Goal: Task Accomplishment & Management: Use online tool/utility

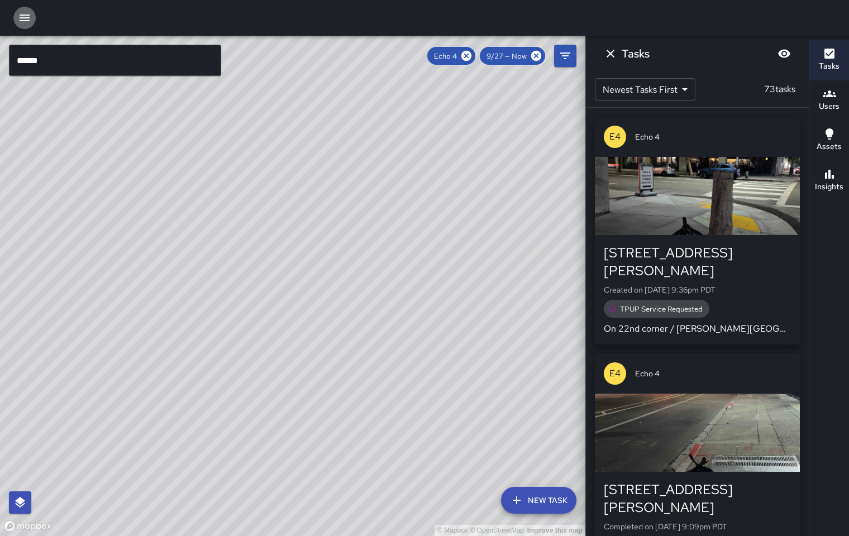
click at [22, 19] on icon "button" at bounding box center [24, 17] width 13 height 13
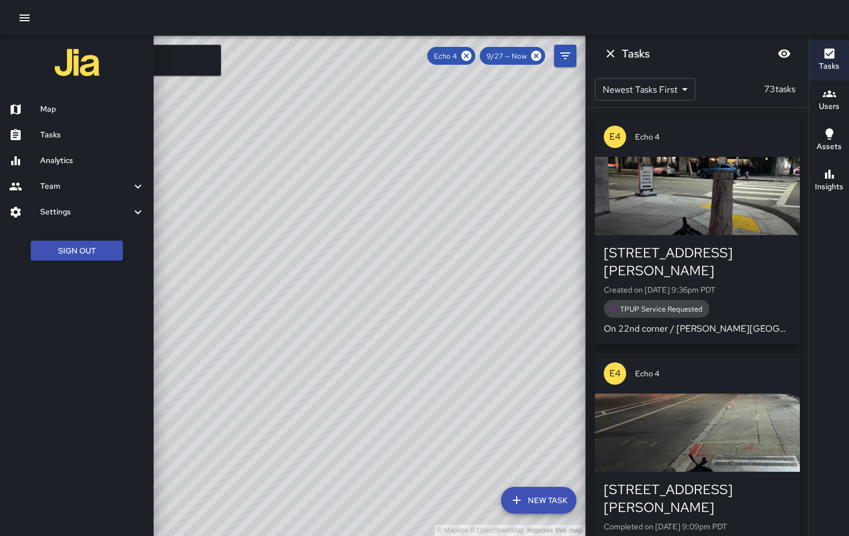
click at [63, 134] on h6 "Tasks" at bounding box center [92, 135] width 104 height 12
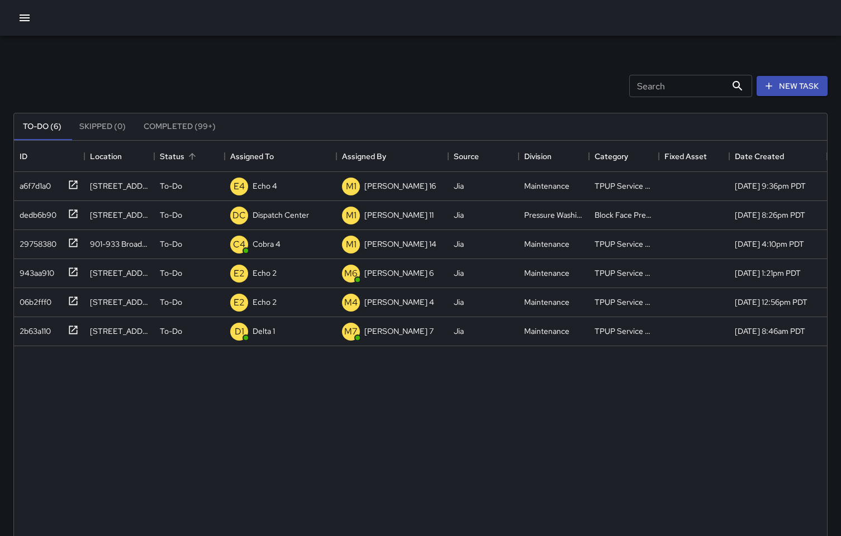
scroll to position [465, 804]
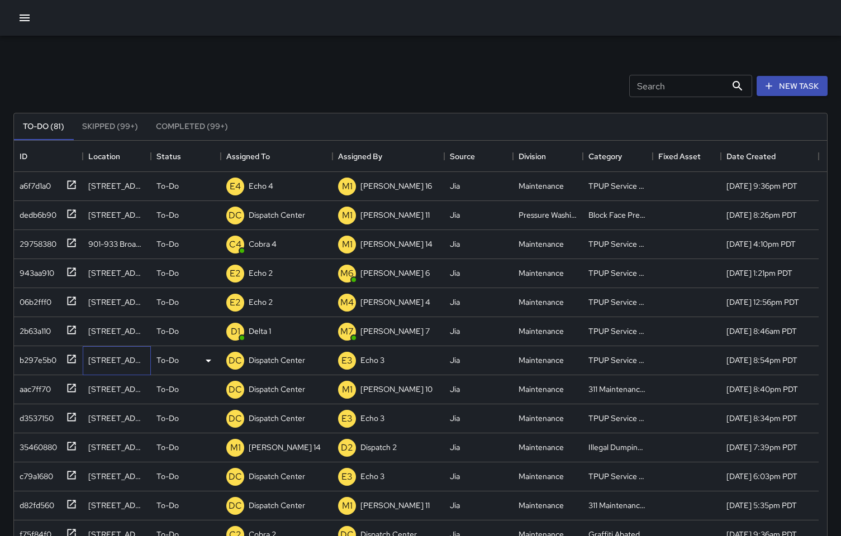
click at [103, 366] on div "[STREET_ADDRESS]" at bounding box center [117, 360] width 69 height 29
drag, startPoint x: 58, startPoint y: 366, endPoint x: 51, endPoint y: 363, distance: 7.3
click at [54, 365] on div "b297e5b0" at bounding box center [46, 358] width 62 height 18
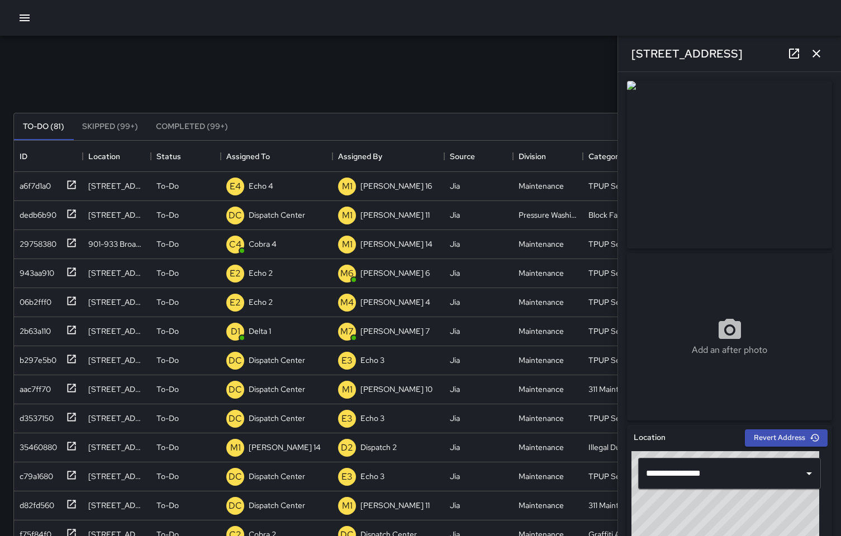
click at [814, 54] on icon "button" at bounding box center [816, 54] width 8 height 8
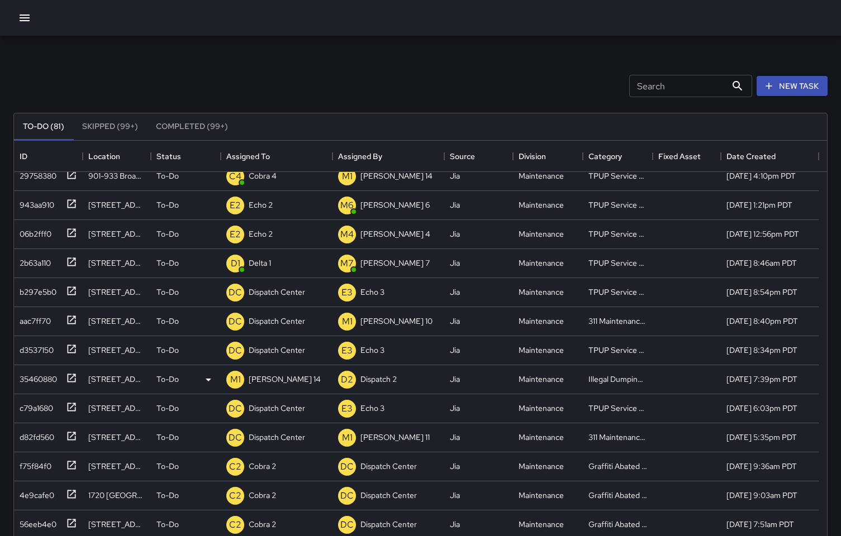
scroll to position [110, 0]
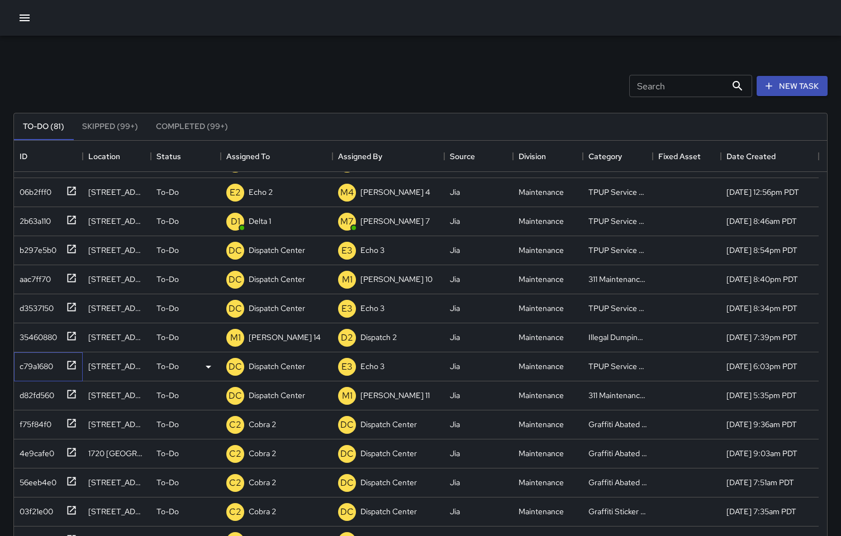
click at [40, 366] on div "c79a1680" at bounding box center [34, 364] width 38 height 16
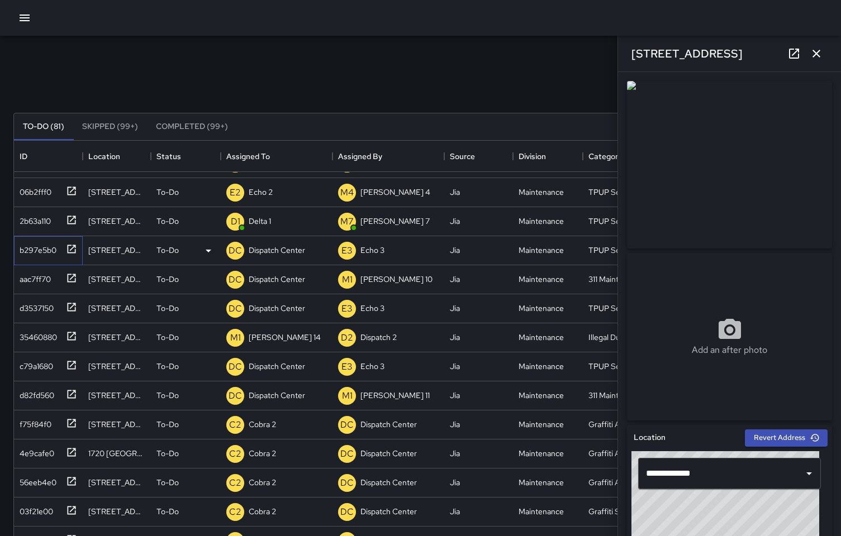
click at [44, 250] on div "b297e5b0" at bounding box center [35, 248] width 41 height 16
click at [817, 56] on icon "button" at bounding box center [815, 53] width 13 height 13
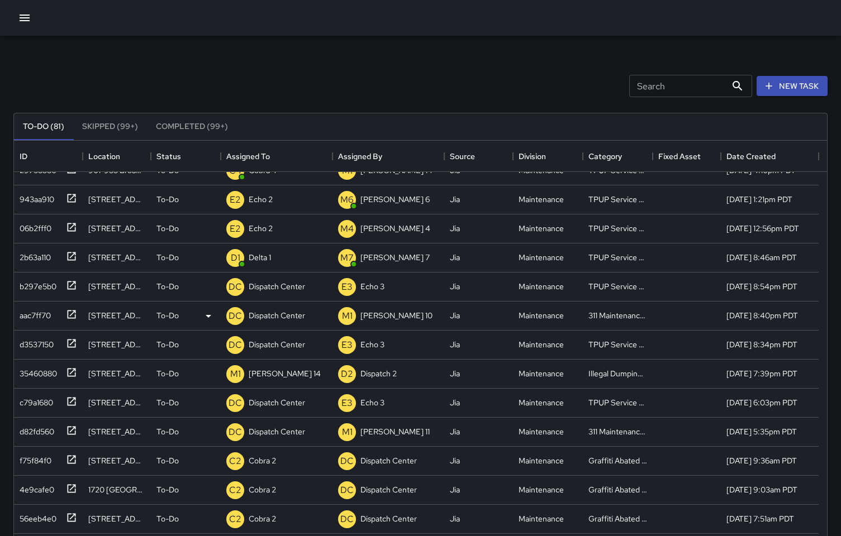
scroll to position [61, 0]
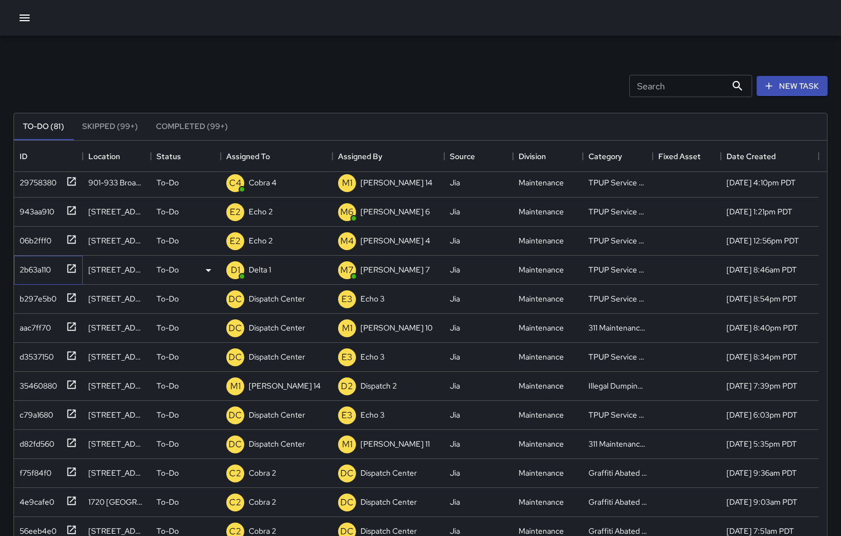
click at [32, 268] on div "2b63a110" at bounding box center [33, 268] width 36 height 16
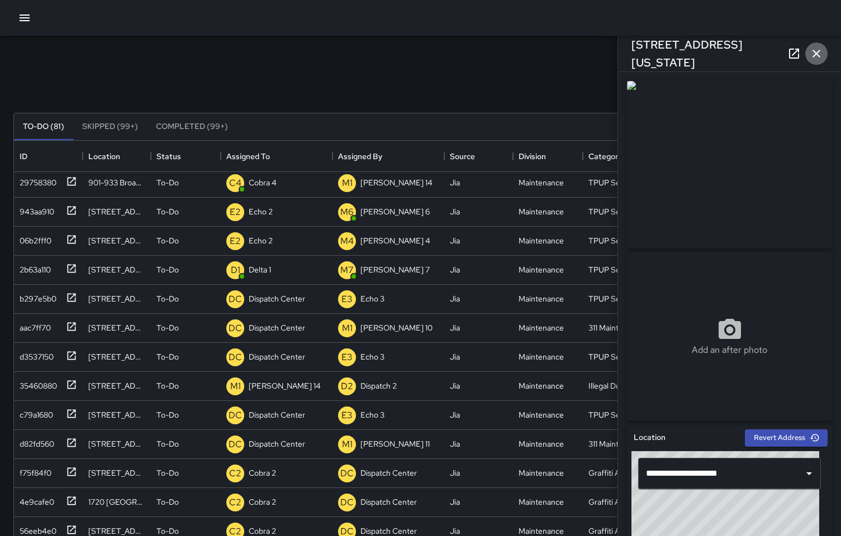
click at [820, 53] on icon "button" at bounding box center [815, 53] width 13 height 13
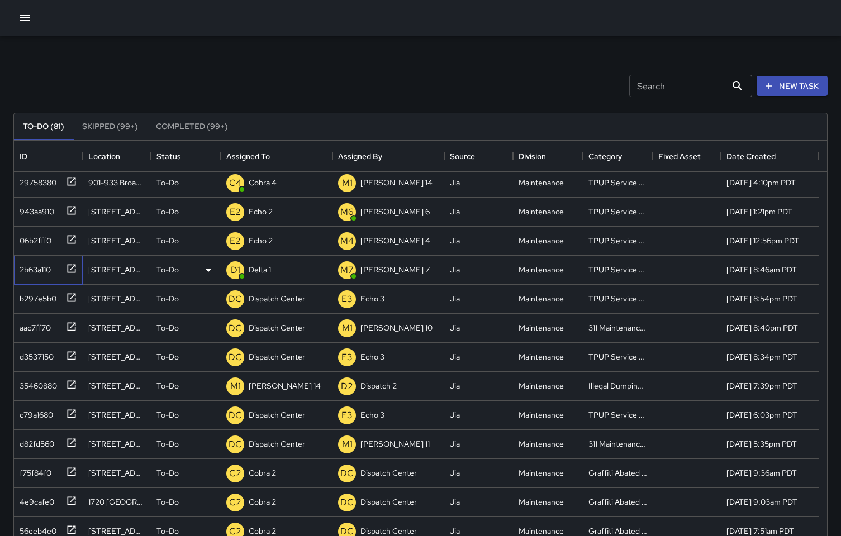
click at [32, 269] on div "2b63a110" at bounding box center [33, 268] width 36 height 16
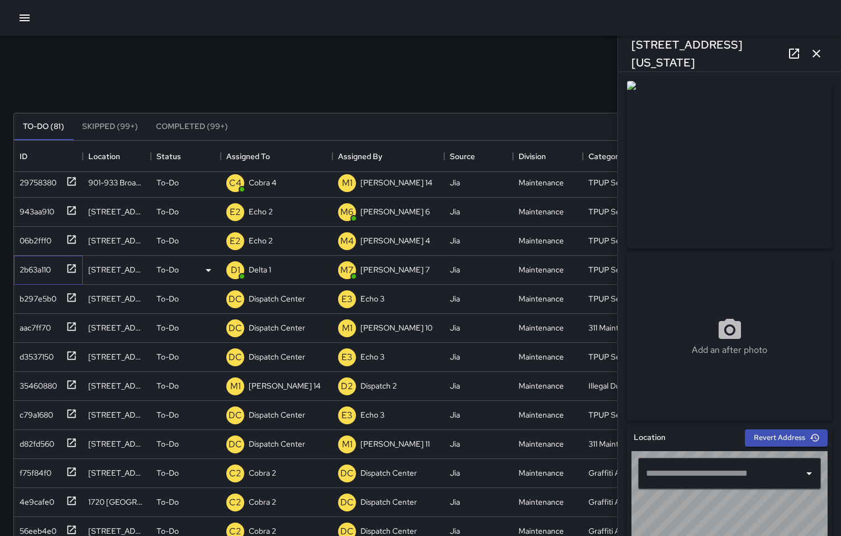
type input "**********"
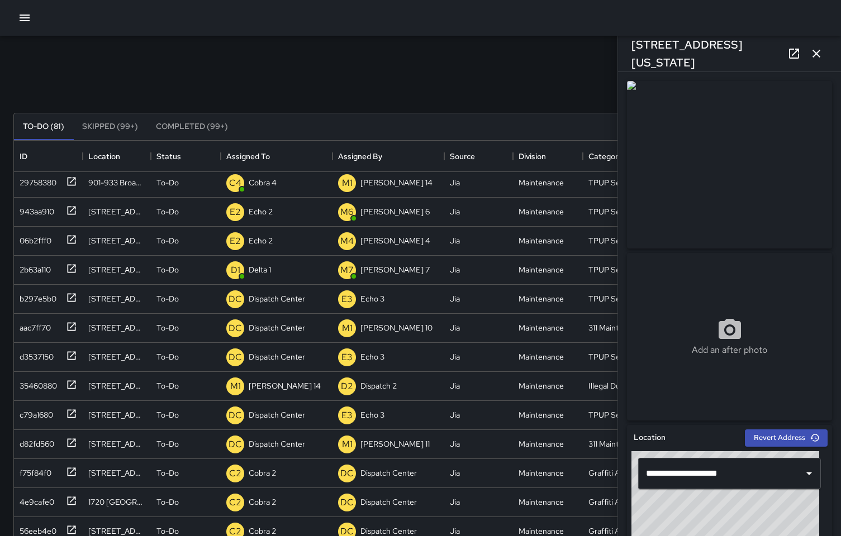
click at [817, 53] on icon "button" at bounding box center [815, 53] width 13 height 13
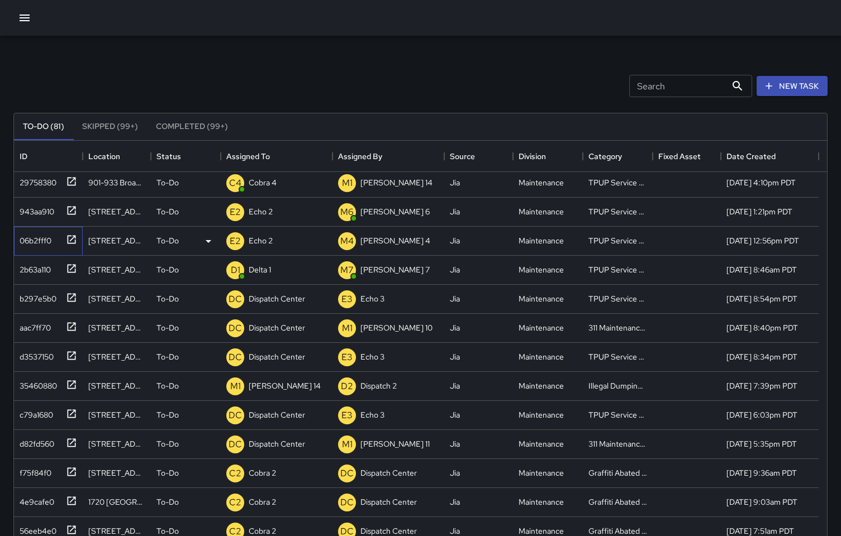
click at [36, 242] on div "06b2fff0" at bounding box center [33, 239] width 36 height 16
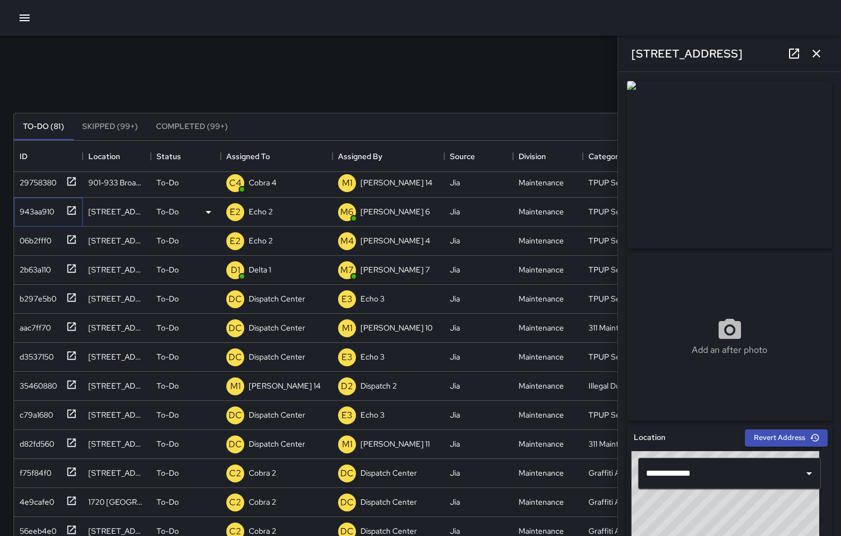
click at [48, 213] on div "943aa910" at bounding box center [34, 210] width 39 height 16
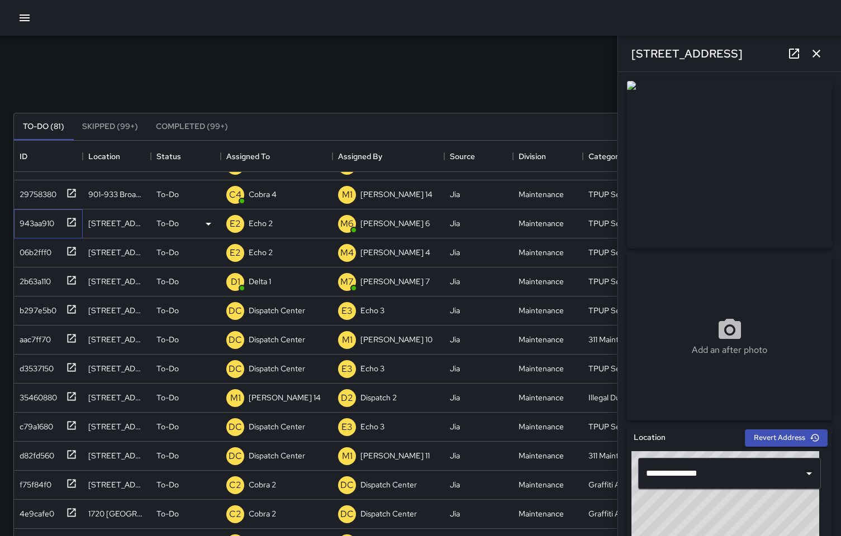
scroll to position [0, 0]
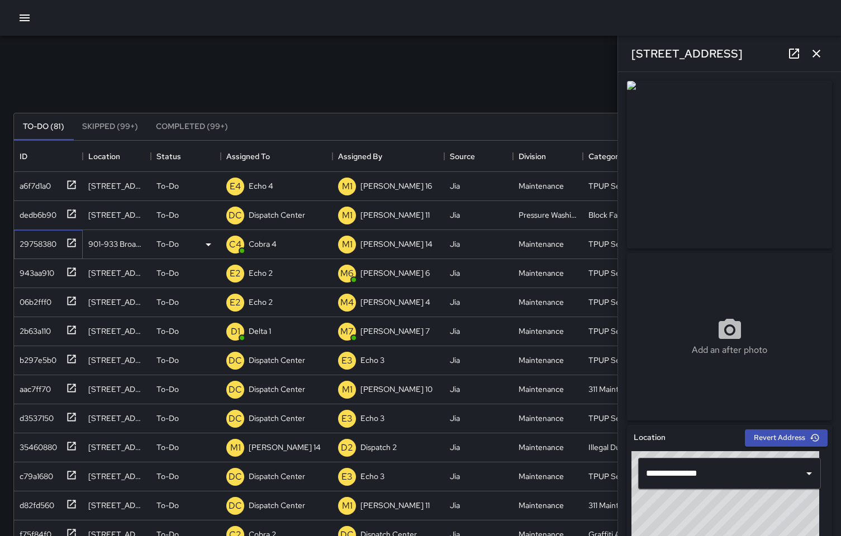
click at [41, 242] on div "29758380" at bounding box center [35, 242] width 41 height 16
click at [45, 196] on div "a6f7d1a0" at bounding box center [48, 186] width 69 height 29
click at [818, 56] on icon "button" at bounding box center [816, 54] width 8 height 8
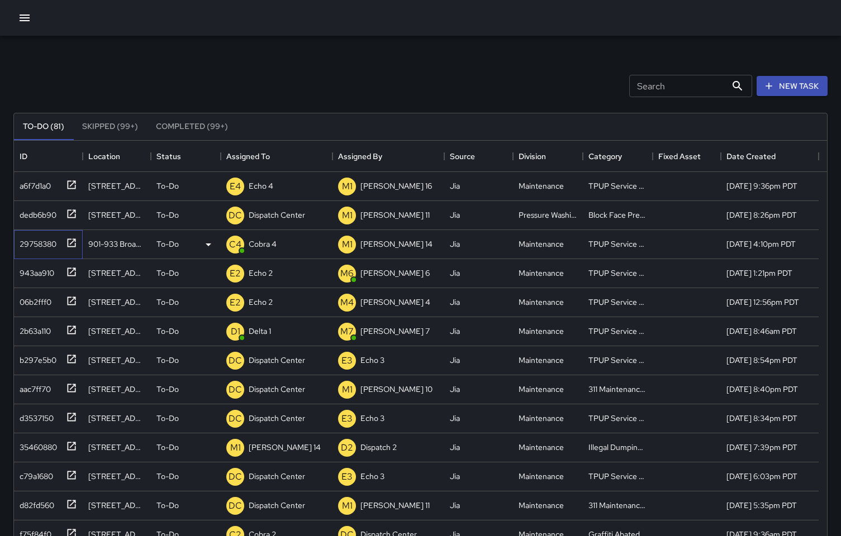
click at [28, 246] on div "29758380" at bounding box center [35, 242] width 41 height 16
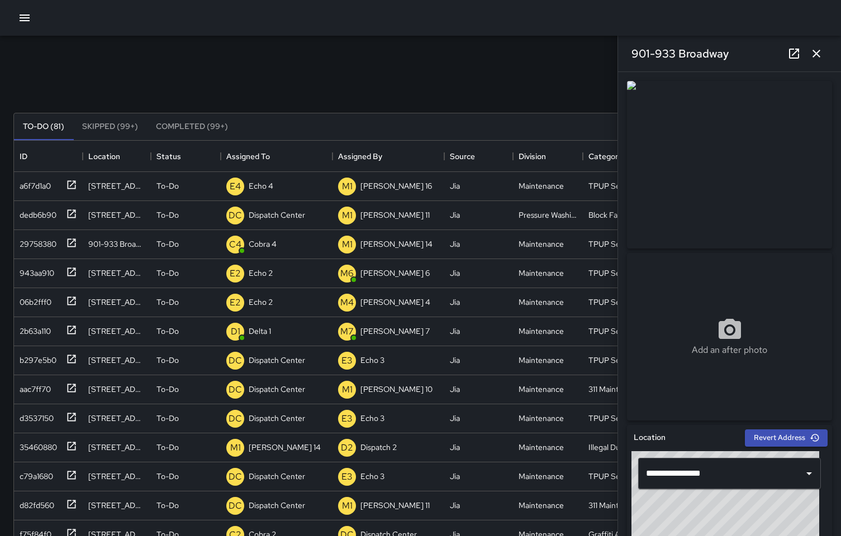
click at [813, 54] on icon "button" at bounding box center [815, 53] width 13 height 13
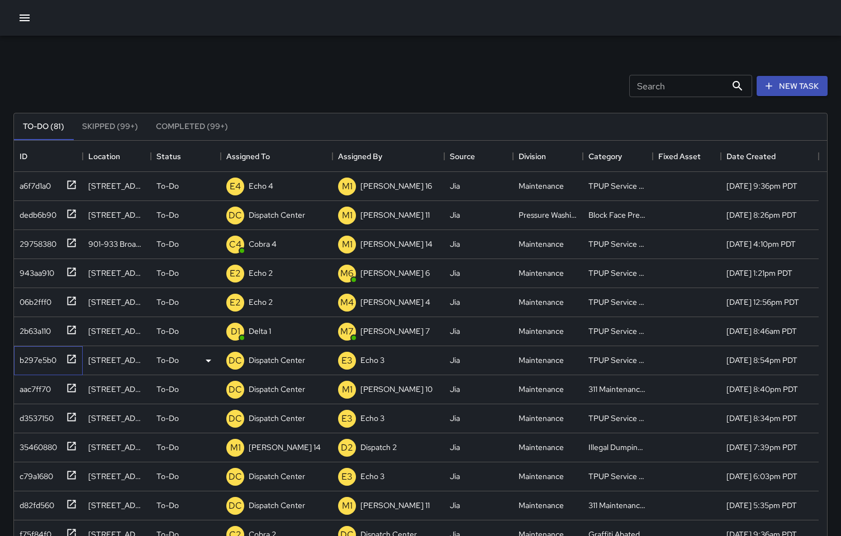
click at [37, 363] on div "b297e5b0" at bounding box center [35, 358] width 41 height 16
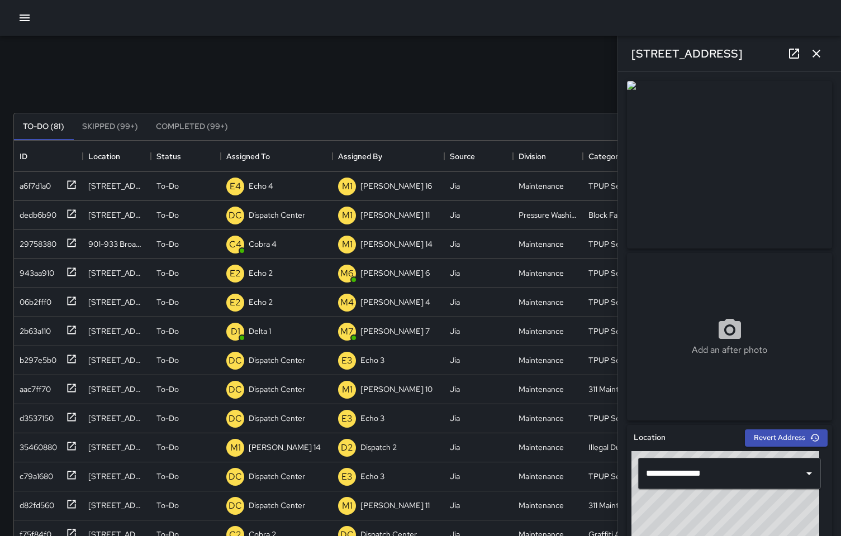
click at [816, 56] on icon "button" at bounding box center [815, 53] width 13 height 13
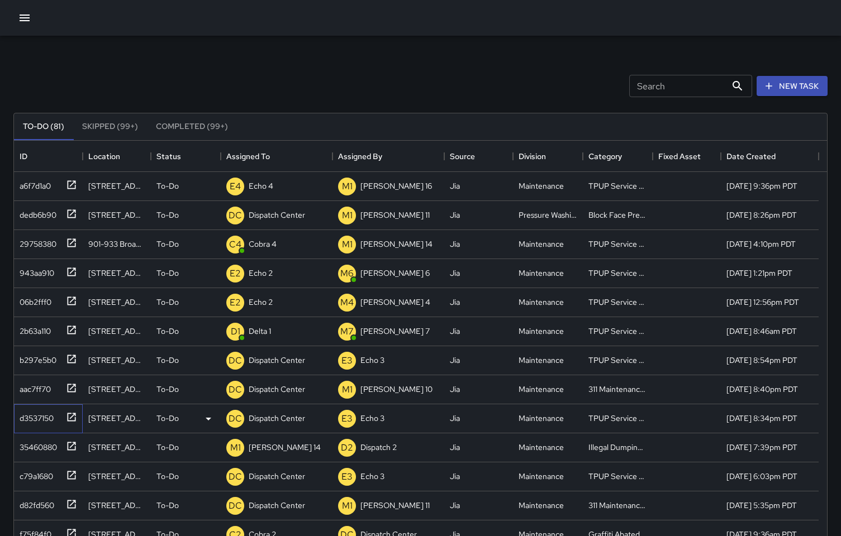
click at [27, 420] on div "d3537150" at bounding box center [34, 416] width 39 height 16
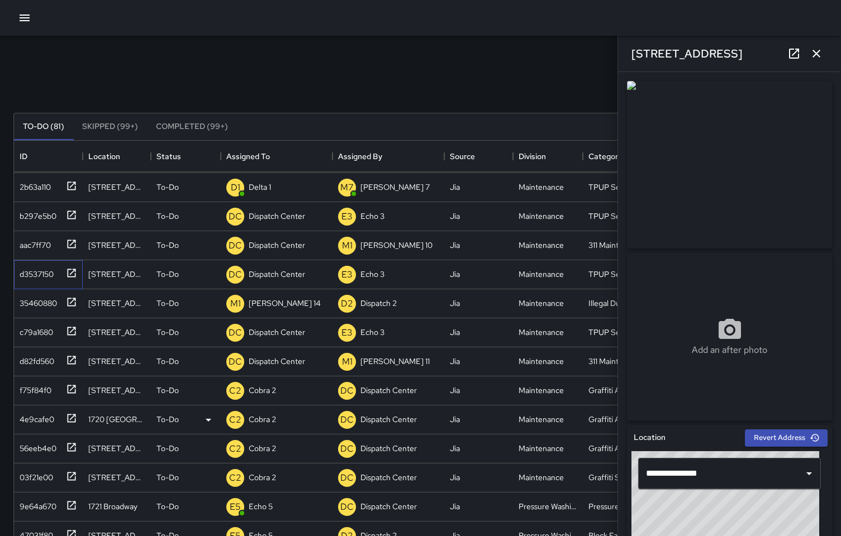
scroll to position [184, 0]
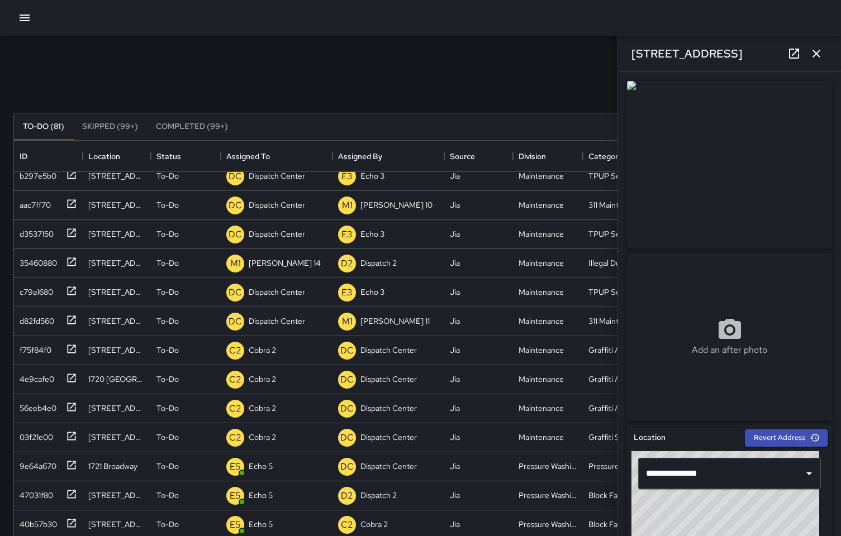
click at [817, 54] on icon "button" at bounding box center [816, 54] width 8 height 8
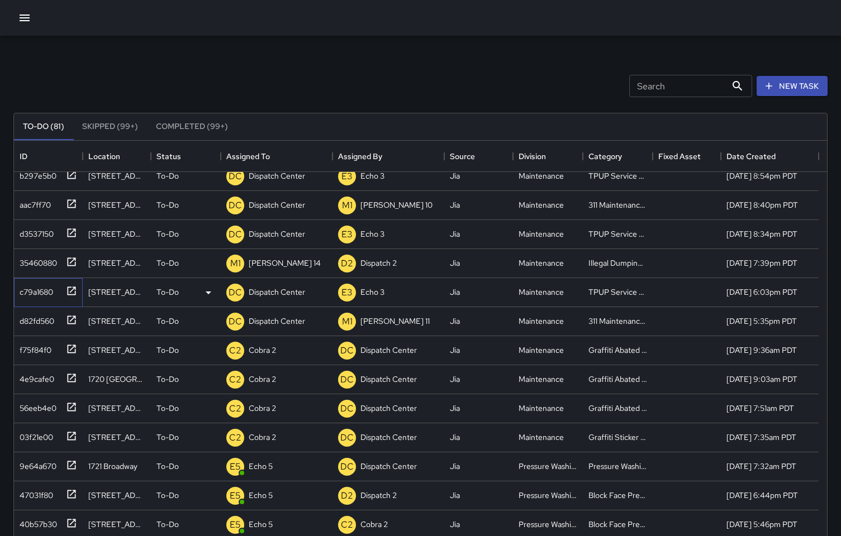
click at [36, 294] on div "c79a1680" at bounding box center [34, 290] width 38 height 16
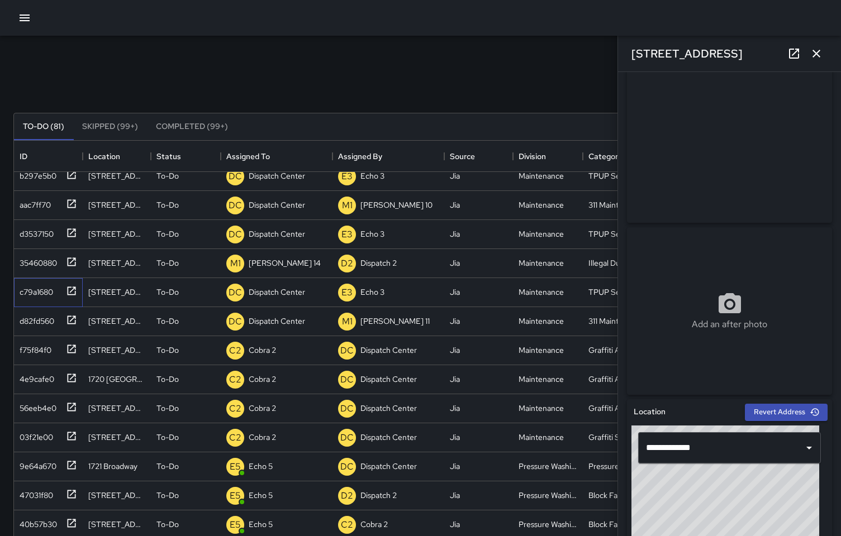
scroll to position [0, 0]
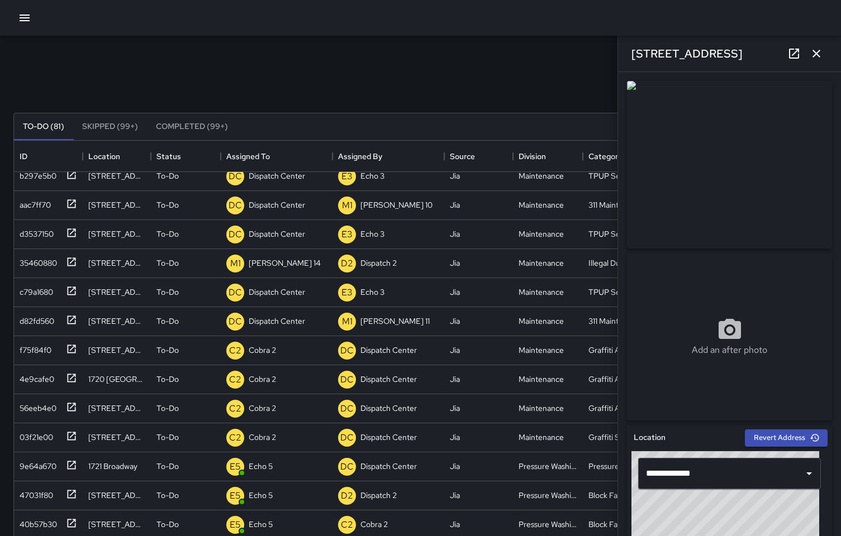
click at [814, 56] on icon "button" at bounding box center [815, 53] width 13 height 13
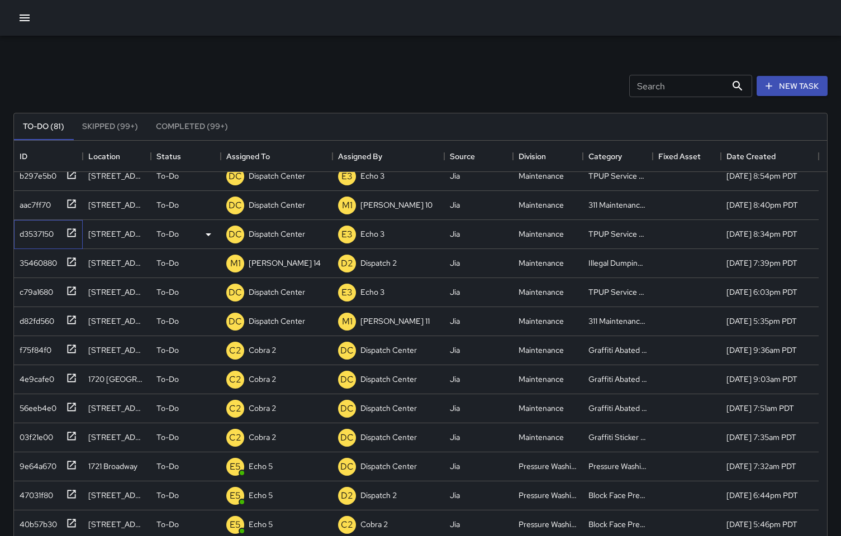
click at [36, 230] on div "d3537150" at bounding box center [34, 232] width 39 height 16
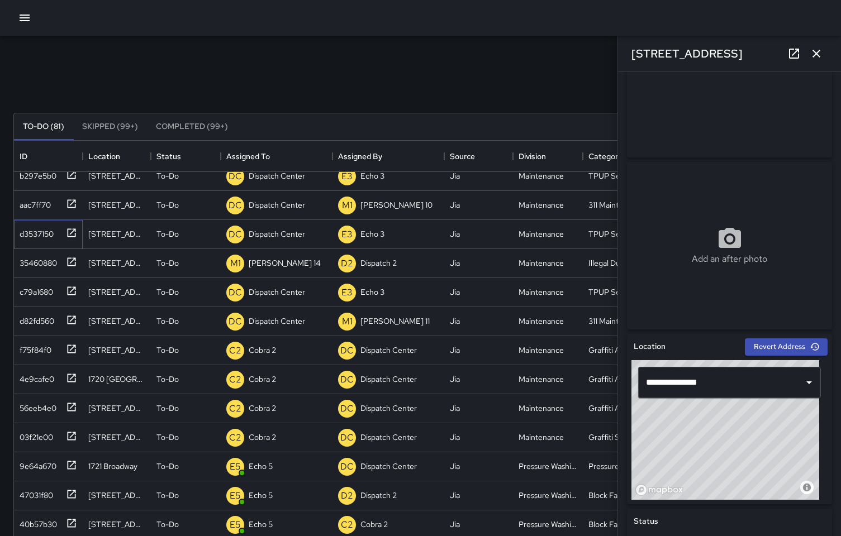
scroll to position [190, 0]
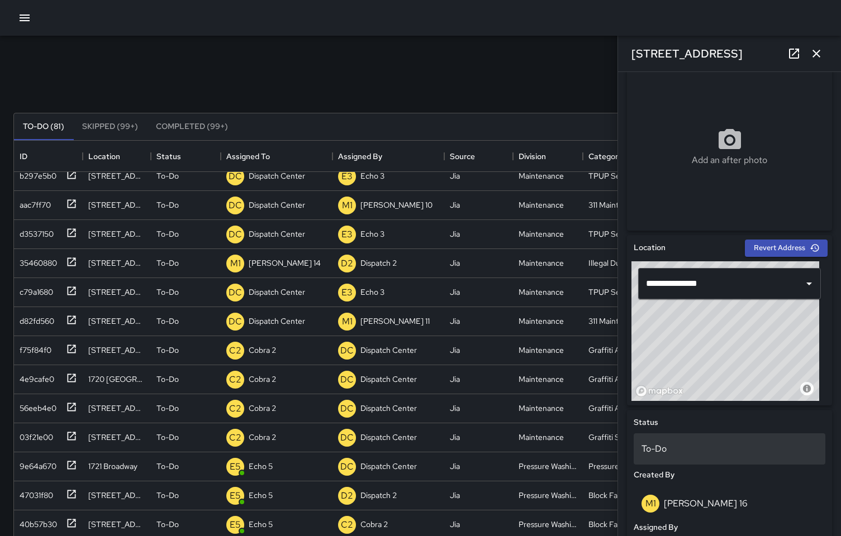
click at [753, 451] on p "To-Do" at bounding box center [729, 448] width 176 height 13
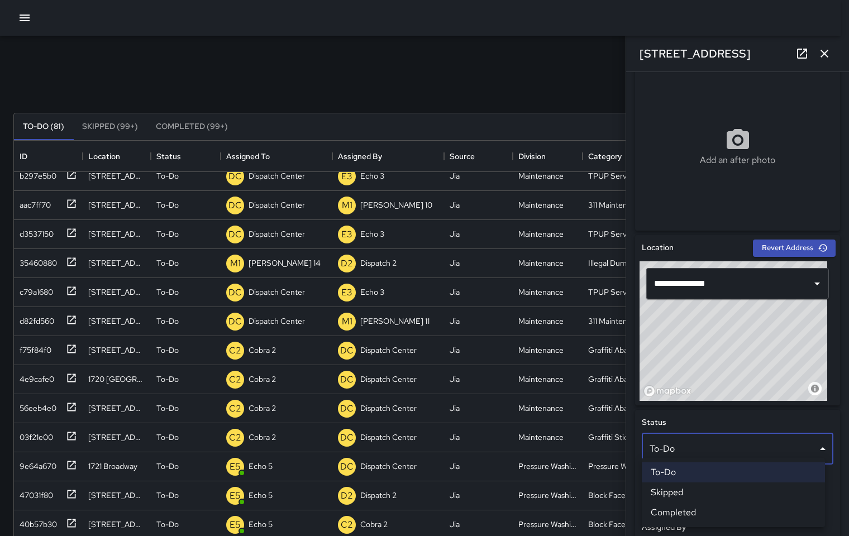
click at [768, 418] on div at bounding box center [424, 268] width 849 height 536
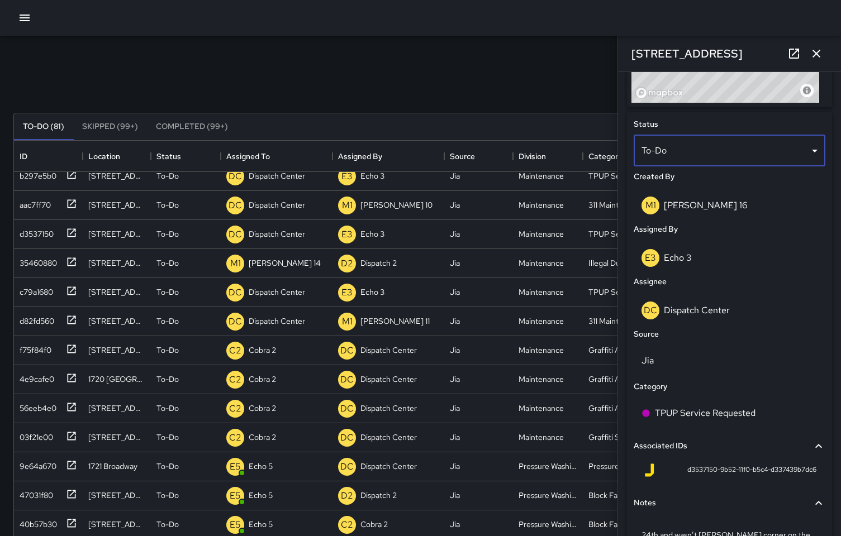
scroll to position [483, 0]
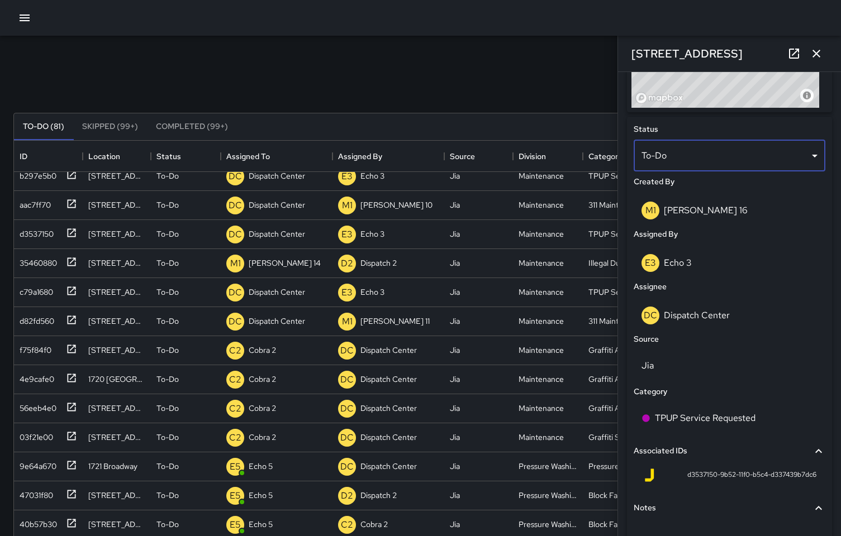
click at [816, 54] on icon "button" at bounding box center [816, 54] width 8 height 8
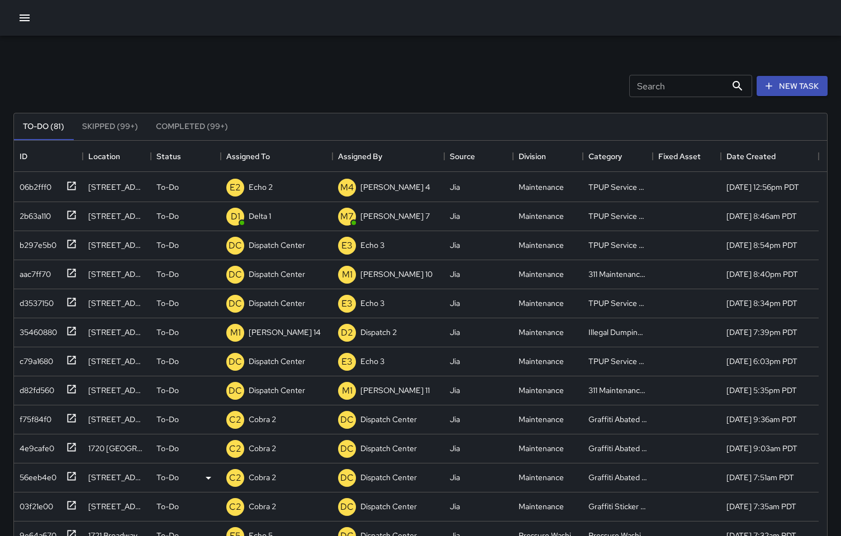
scroll to position [97, 0]
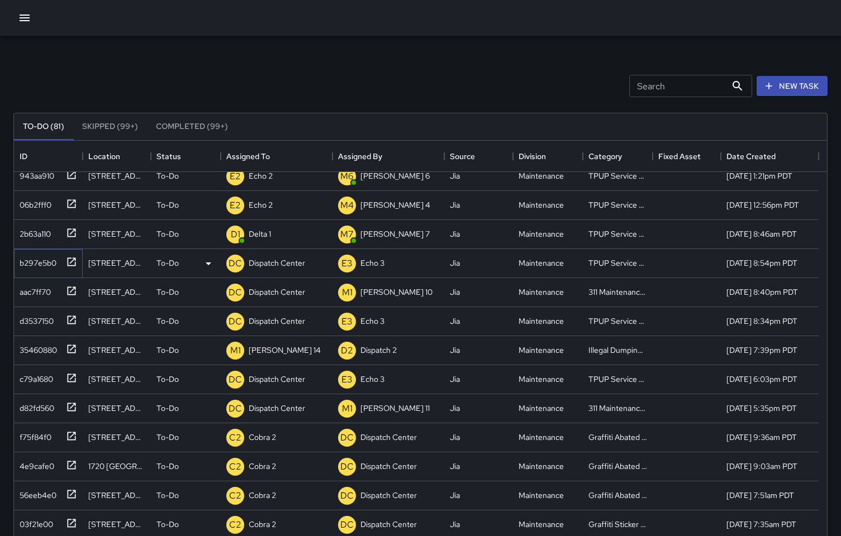
click at [42, 261] on div "b297e5b0" at bounding box center [35, 261] width 41 height 16
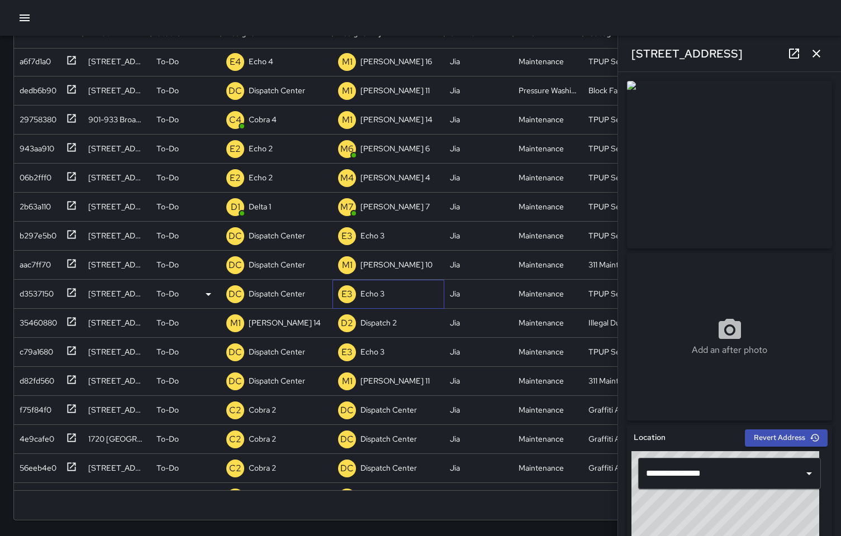
scroll to position [0, 0]
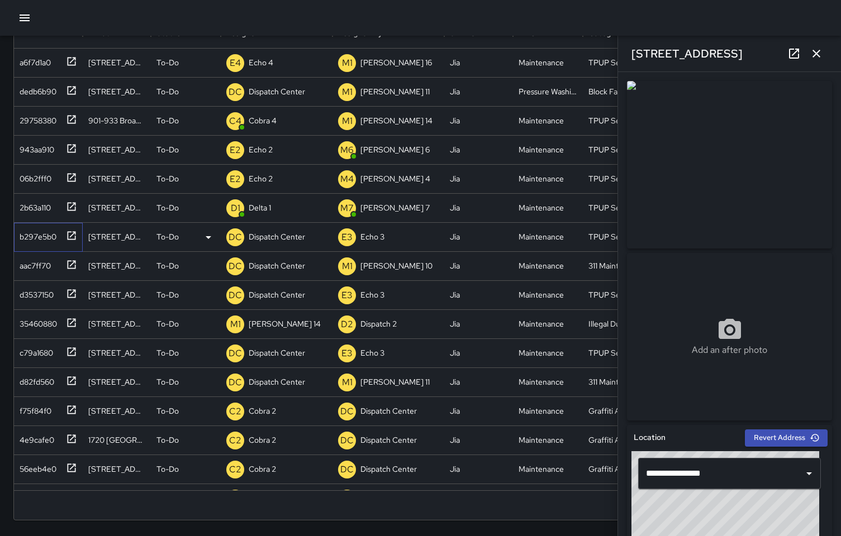
click at [45, 233] on div "b297e5b0" at bounding box center [35, 235] width 41 height 16
click at [34, 297] on div "d3537150" at bounding box center [34, 293] width 39 height 16
click at [40, 302] on div "d3537150" at bounding box center [48, 295] width 69 height 29
click at [44, 356] on div "c79a1680" at bounding box center [34, 351] width 38 height 16
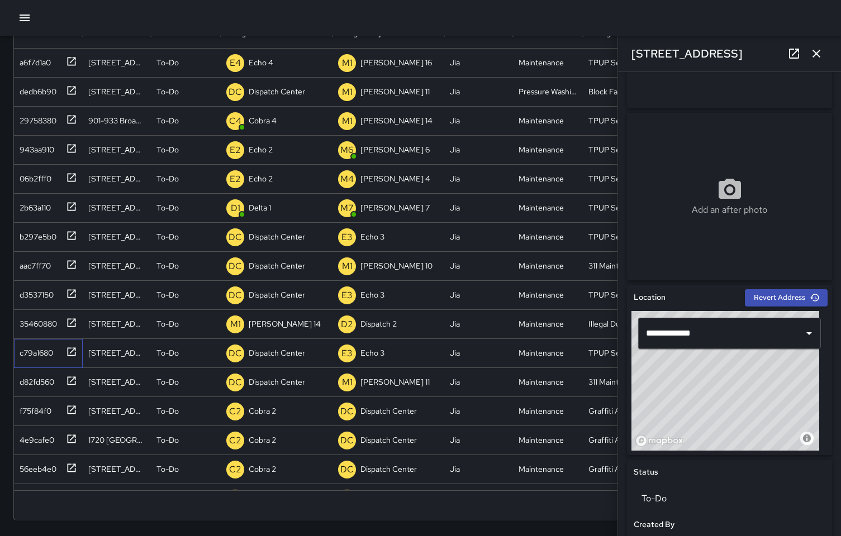
scroll to position [136, 0]
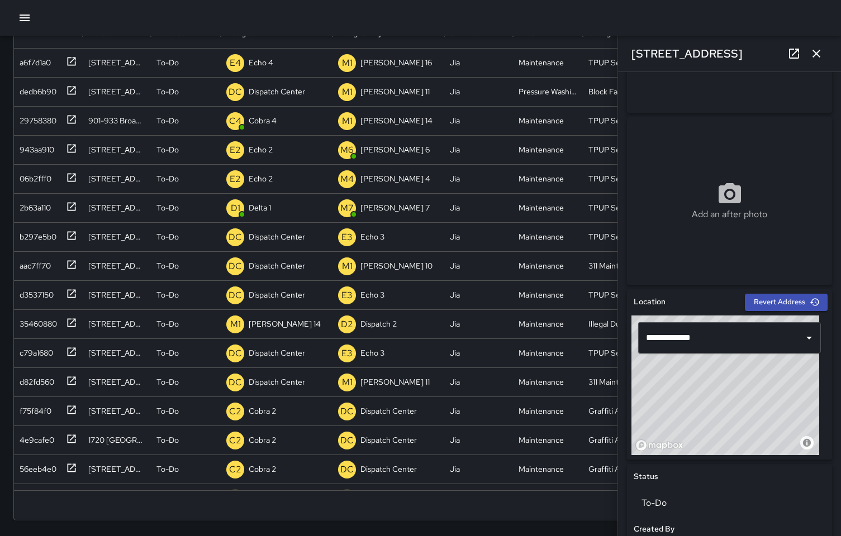
drag, startPoint x: 633, startPoint y: 201, endPoint x: 632, endPoint y: 220, distance: 19.0
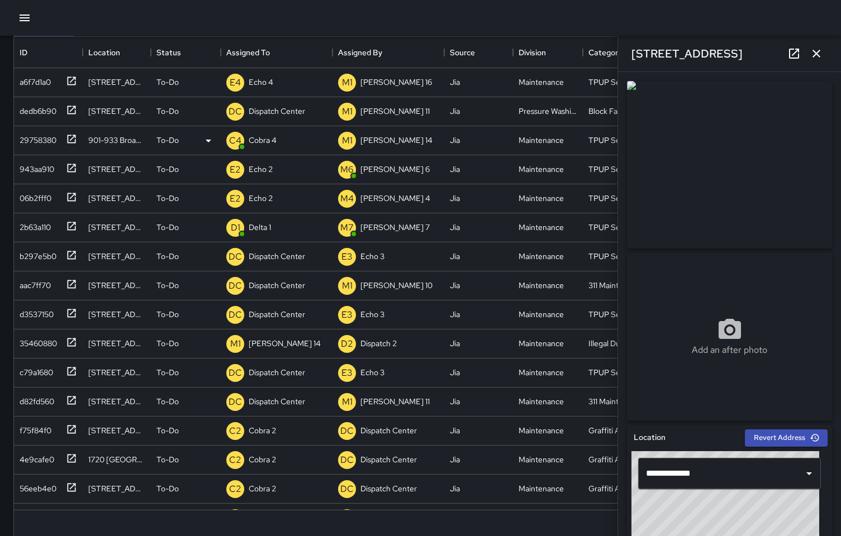
scroll to position [0, 0]
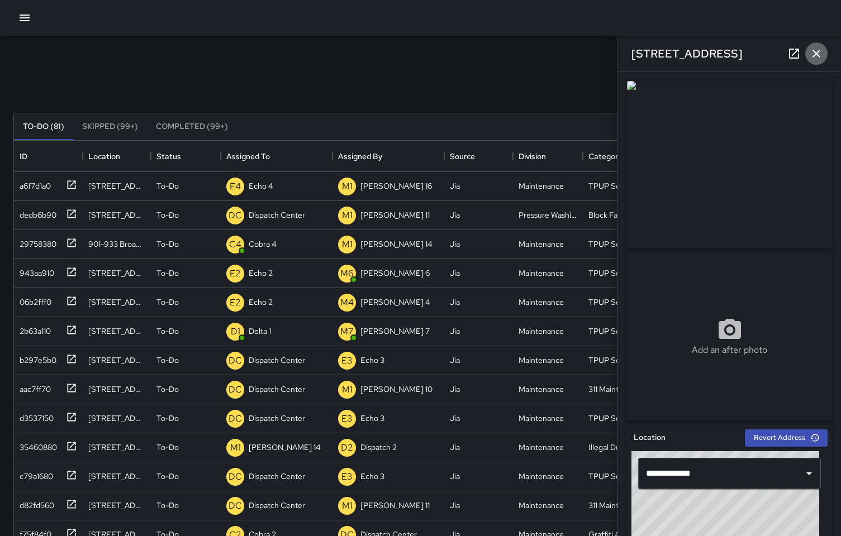
click at [813, 56] on icon "button" at bounding box center [816, 54] width 8 height 8
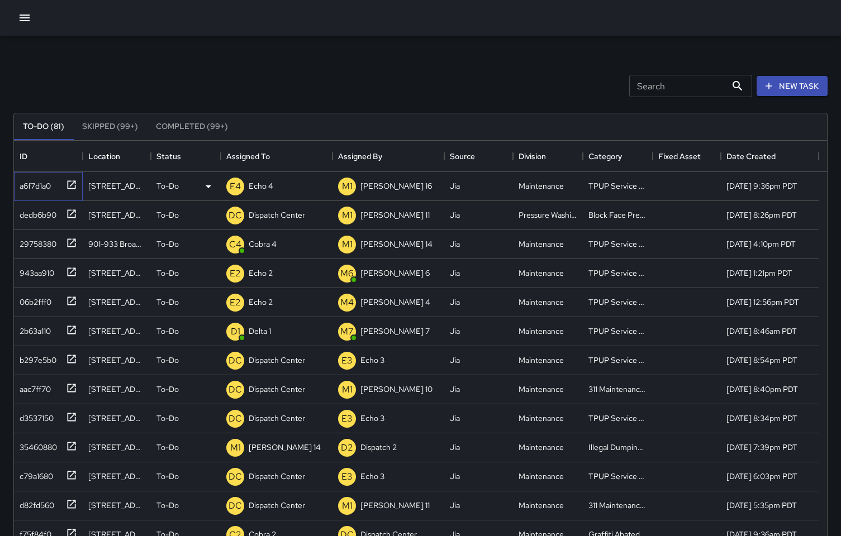
click at [20, 190] on div "a6f7d1a0" at bounding box center [33, 184] width 36 height 16
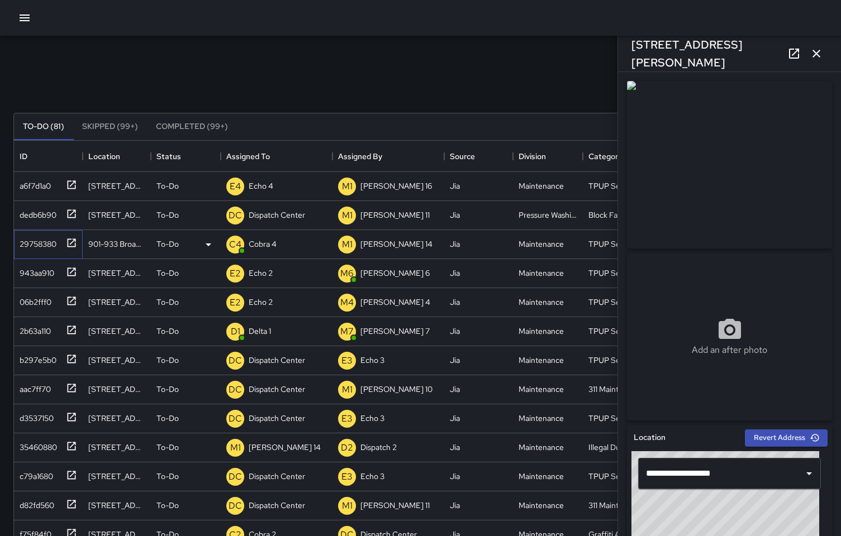
click at [46, 239] on div "29758380" at bounding box center [35, 242] width 41 height 16
click at [812, 51] on icon "button" at bounding box center [815, 53] width 13 height 13
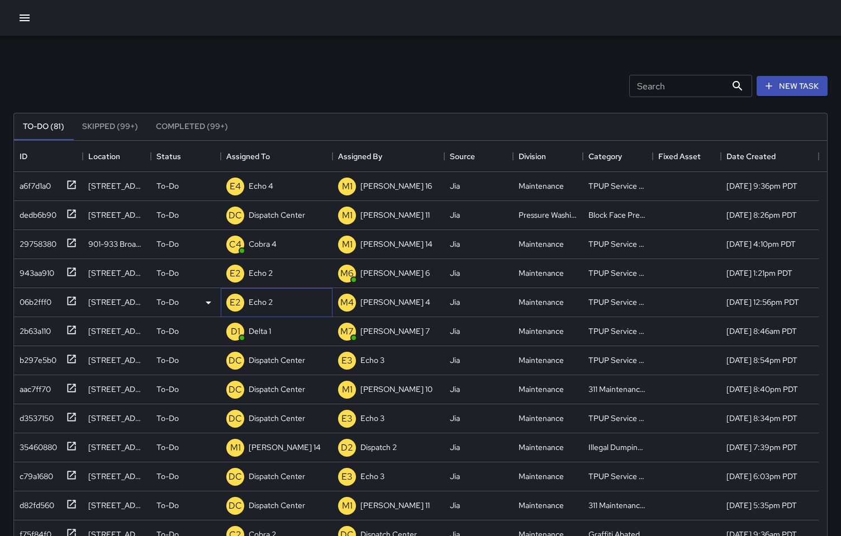
click at [267, 301] on p "Echo 2" at bounding box center [261, 302] width 24 height 11
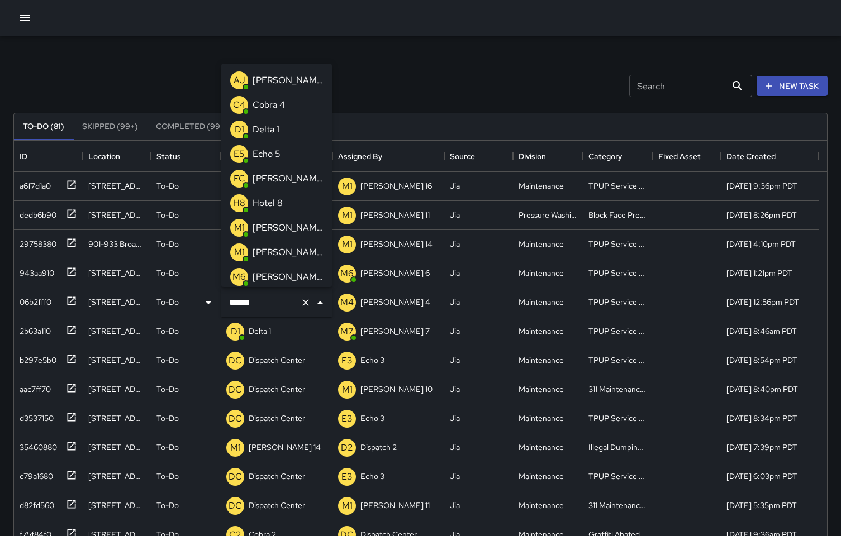
scroll to position [395, 0]
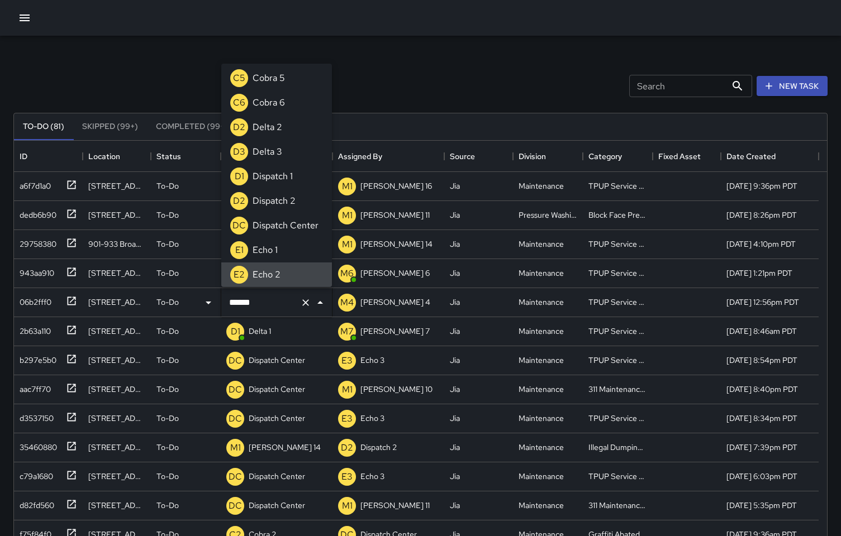
click at [267, 301] on input "******" at bounding box center [260, 302] width 69 height 21
click at [459, 39] on div "Search Search New Task To-Do (81) Skipped (99+) Completed (99+) ID Location Sta…" at bounding box center [420, 348] width 841 height 624
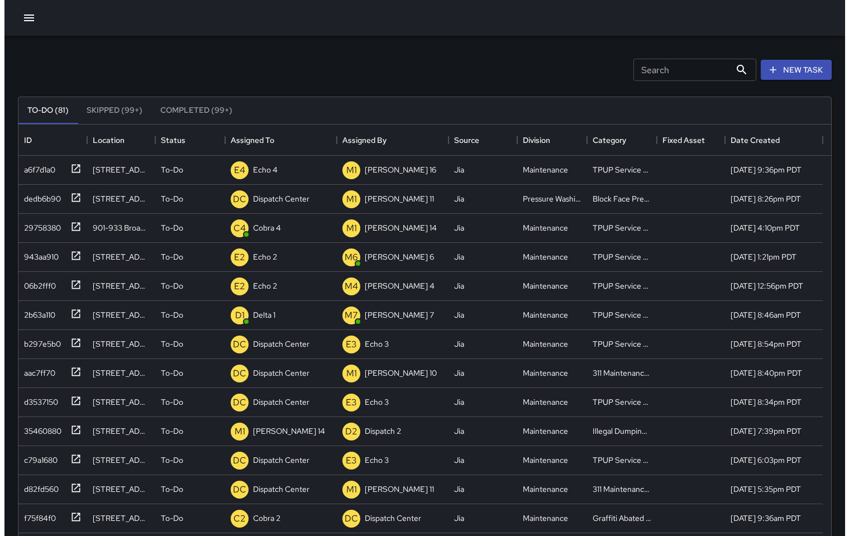
scroll to position [0, 0]
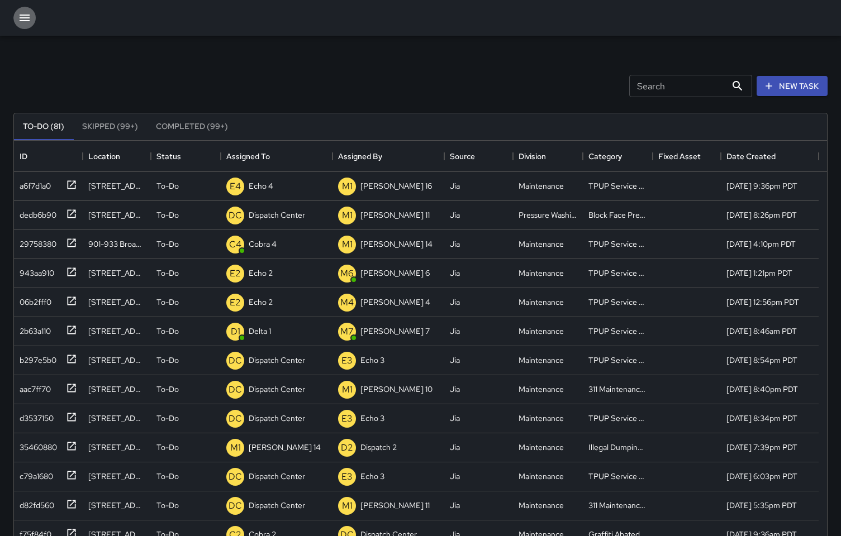
click at [24, 22] on icon "button" at bounding box center [24, 17] width 13 height 13
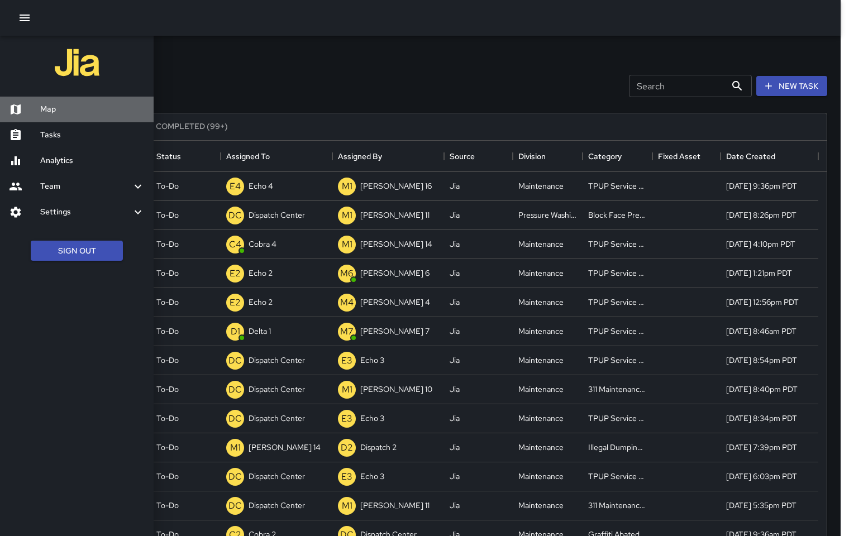
click at [66, 112] on h6 "Map" at bounding box center [92, 109] width 104 height 12
